Goal: Task Accomplishment & Management: Use online tool/utility

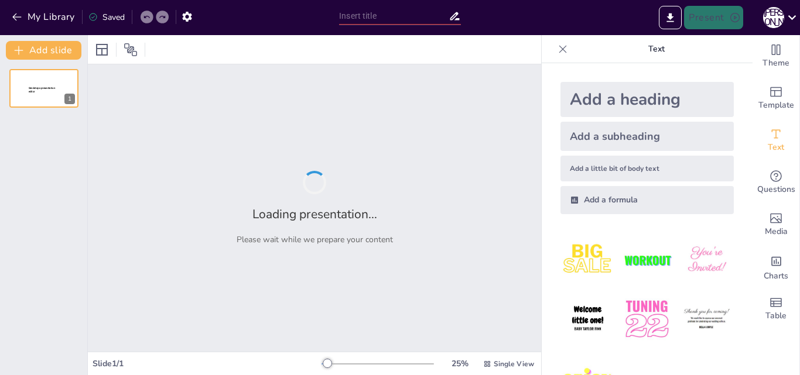
type input "[PERSON_NAME] та його аграрні 'сюрпризи': як не засіяти поле протестів"
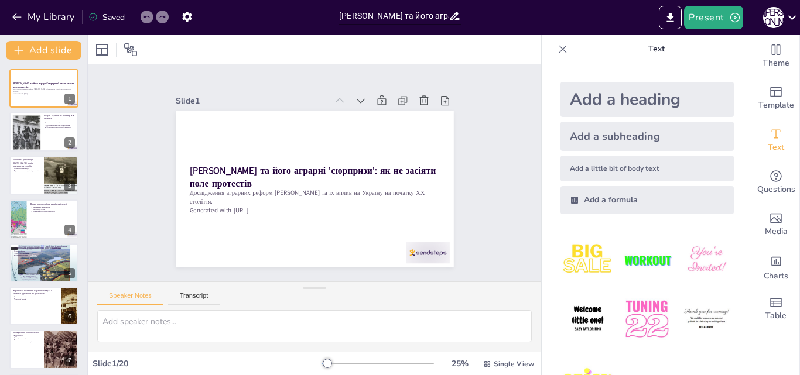
click at [591, 258] on img at bounding box center [587, 260] width 54 height 54
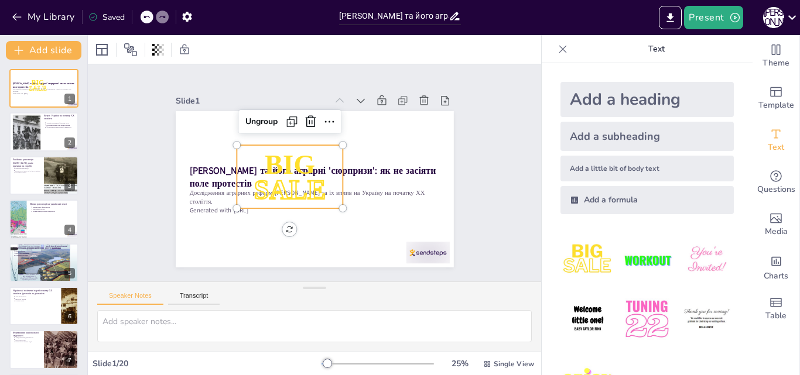
click at [622, 251] on img at bounding box center [646, 260] width 54 height 54
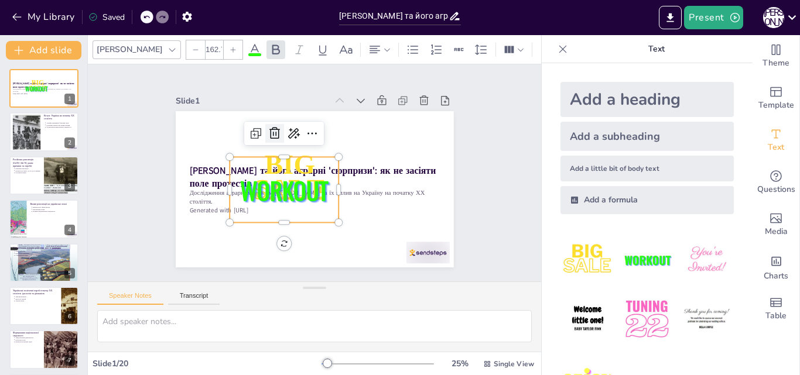
click at [290, 123] on icon at bounding box center [299, 118] width 19 height 19
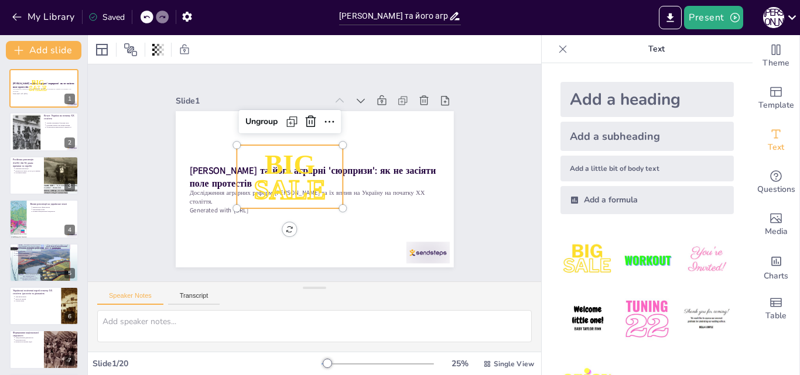
click at [270, 145] on span "BIG" at bounding box center [293, 157] width 57 height 44
click at [322, 119] on icon at bounding box center [331, 124] width 19 height 19
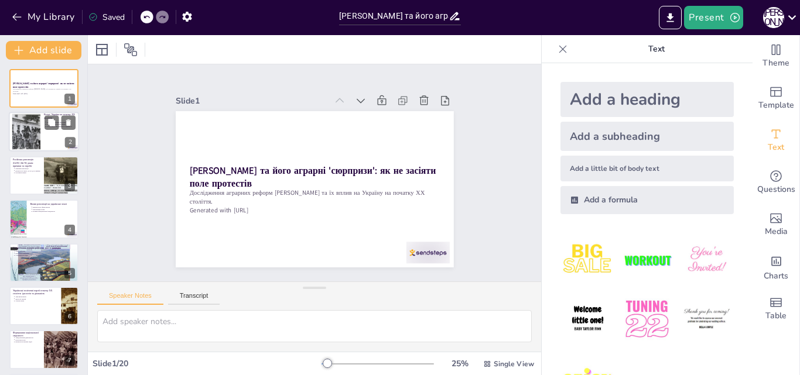
click at [38, 150] on div at bounding box center [44, 132] width 70 height 40
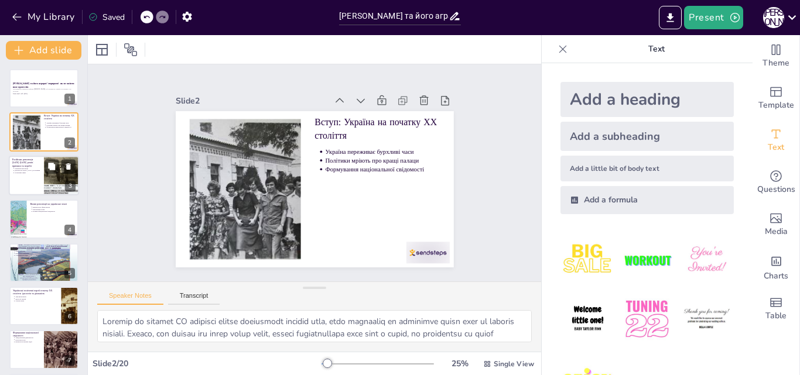
click at [35, 187] on div at bounding box center [44, 176] width 70 height 40
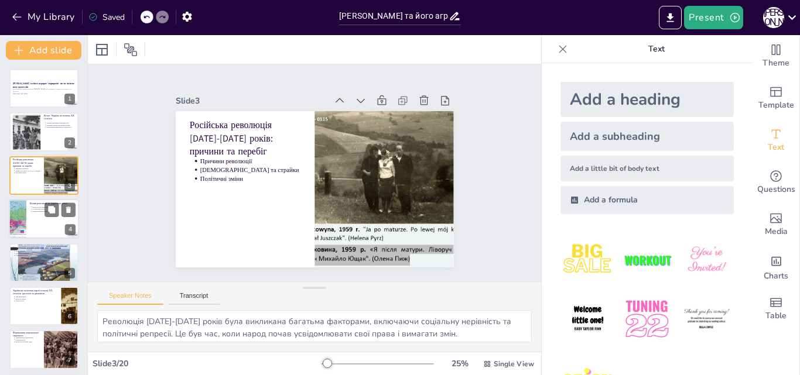
click at [44, 238] on div "Вплив революції на українські землі Вплив на всі сфери життя Організація селян …" at bounding box center [44, 219] width 70 height 40
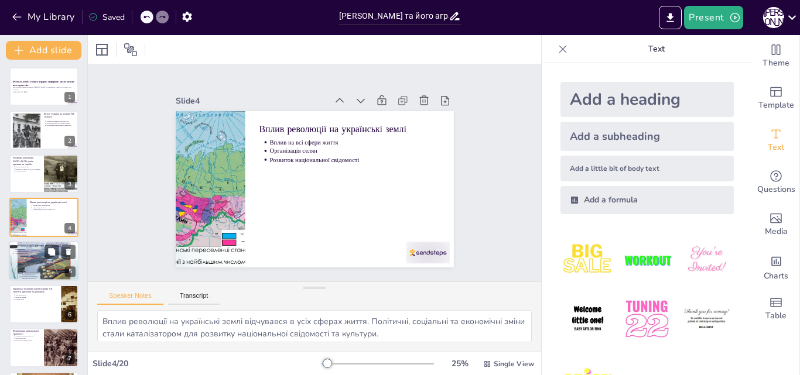
click at [46, 259] on div at bounding box center [44, 261] width 70 height 40
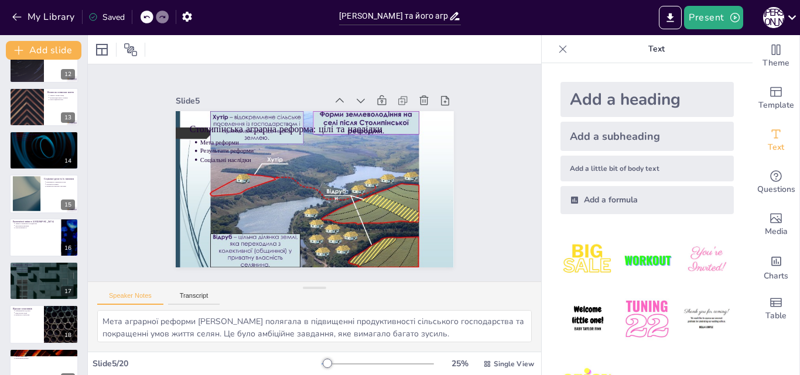
scroll to position [570, 0]
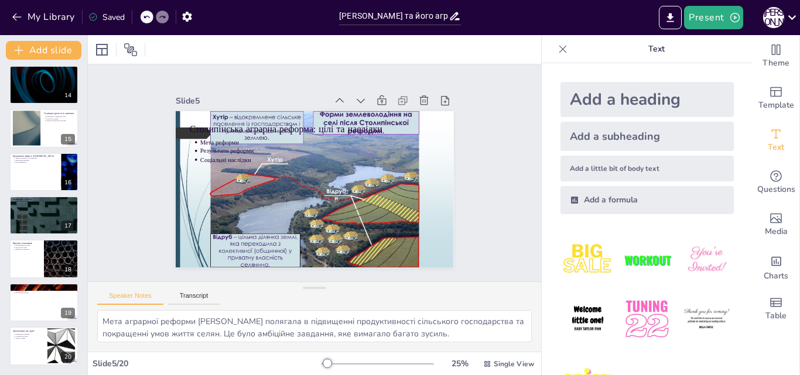
click at [35, 336] on p "Готовність до змін" at bounding box center [29, 336] width 29 height 2
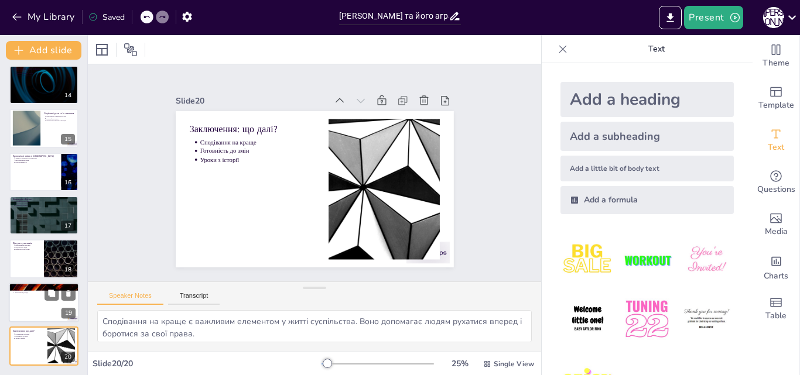
click at [33, 297] on div at bounding box center [44, 303] width 70 height 40
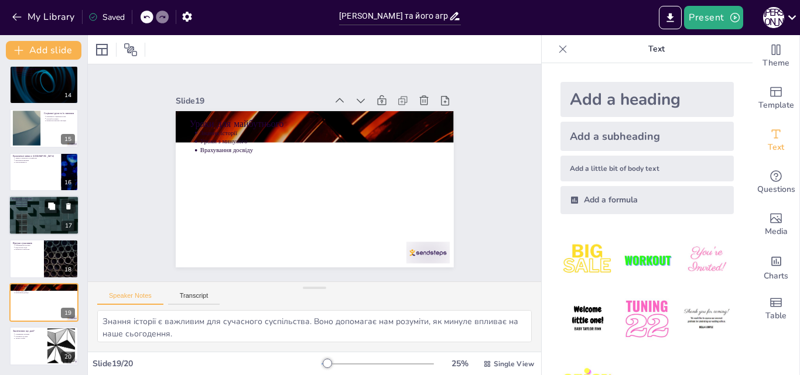
click at [30, 210] on div at bounding box center [44, 216] width 70 height 40
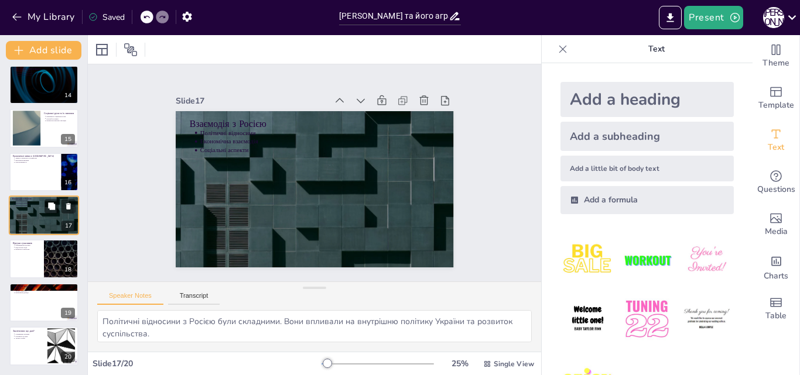
scroll to position [568, 0]
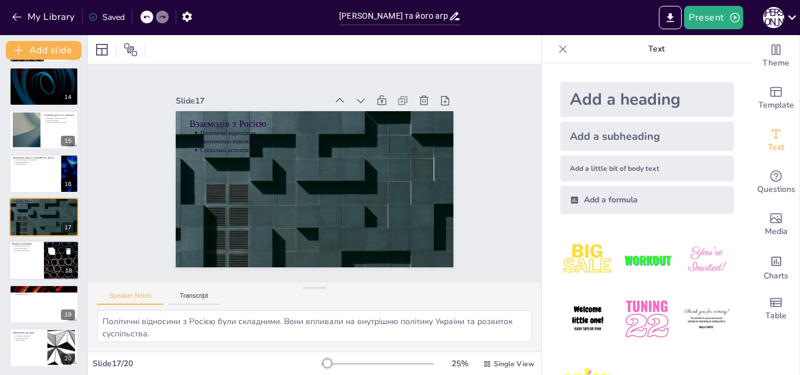
click at [35, 256] on div at bounding box center [44, 261] width 70 height 40
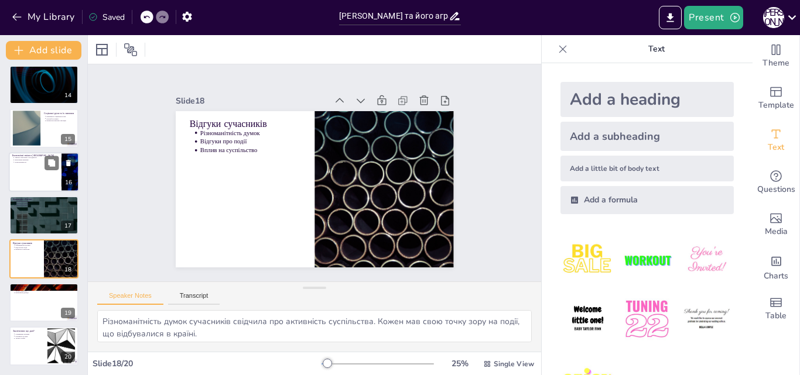
click at [35, 164] on div at bounding box center [44, 172] width 70 height 40
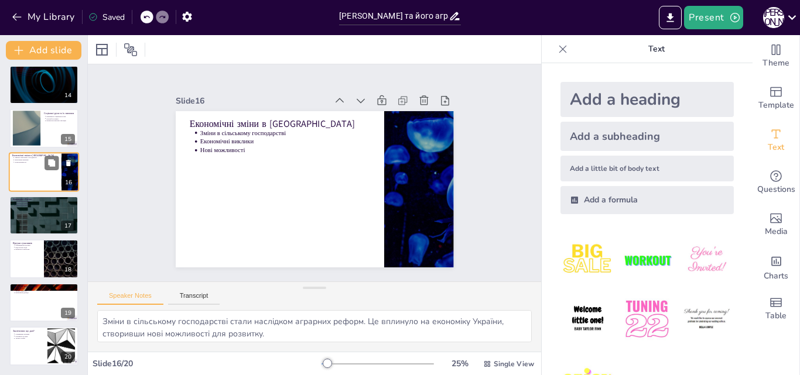
scroll to position [524, 0]
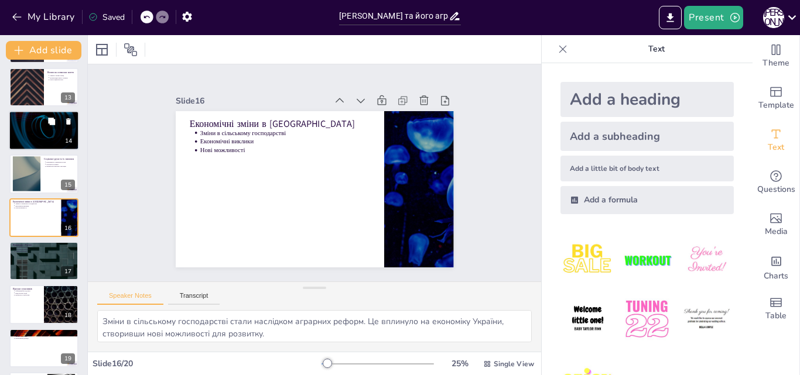
click at [33, 141] on div at bounding box center [44, 131] width 70 height 40
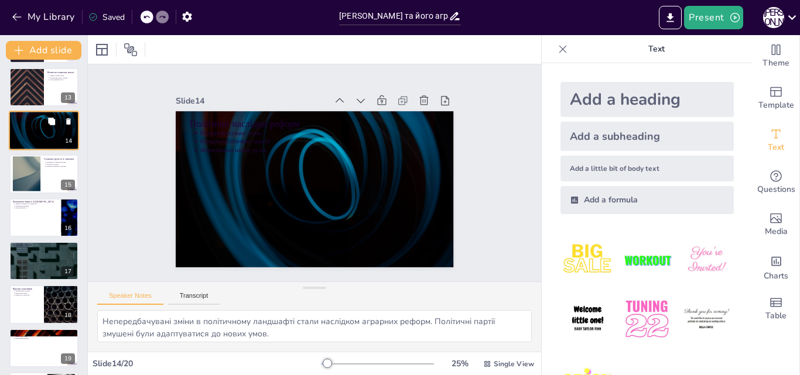
scroll to position [437, 0]
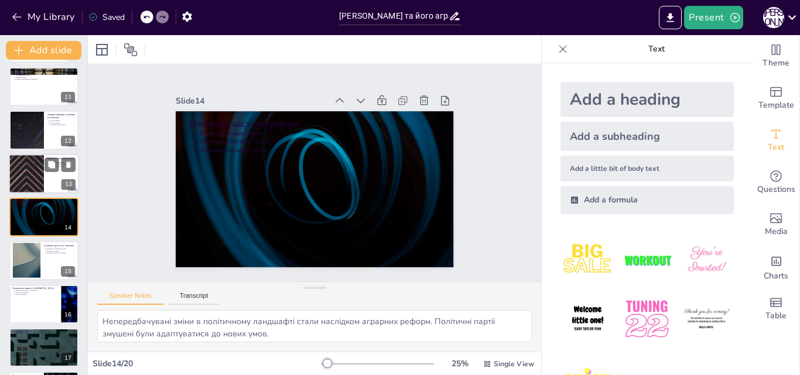
click at [37, 178] on div at bounding box center [26, 174] width 70 height 40
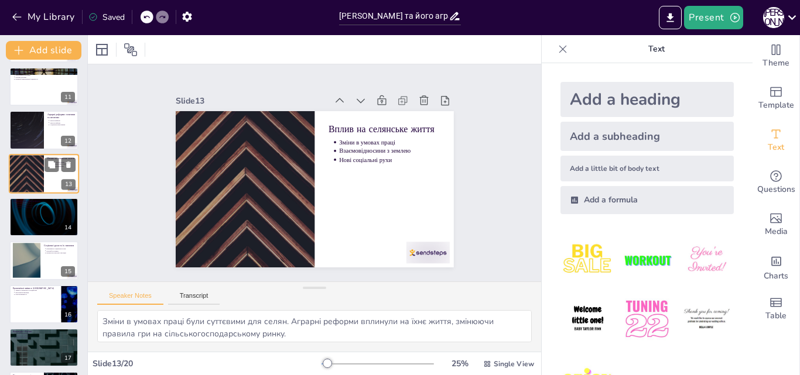
scroll to position [393, 0]
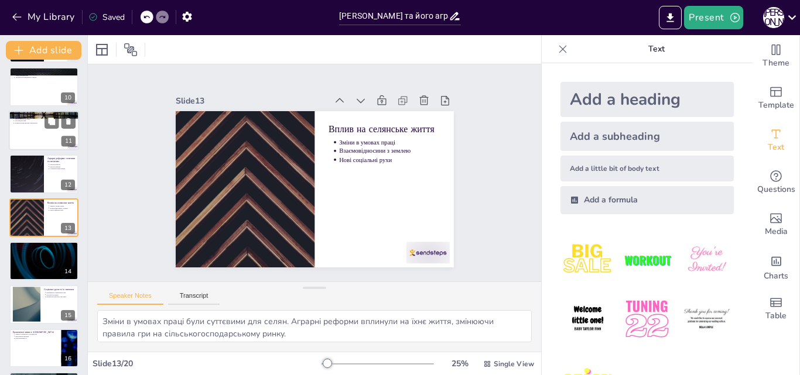
click at [28, 114] on p "Висновки: Наслідки та значення подій для [GEOGRAPHIC_DATA]" at bounding box center [43, 115] width 63 height 6
type textarea "Довготривалі наслідки подій того часу були відчутні в [GEOGRAPHIC_DATA]. Вони в…"
